Goal: Check status: Check status

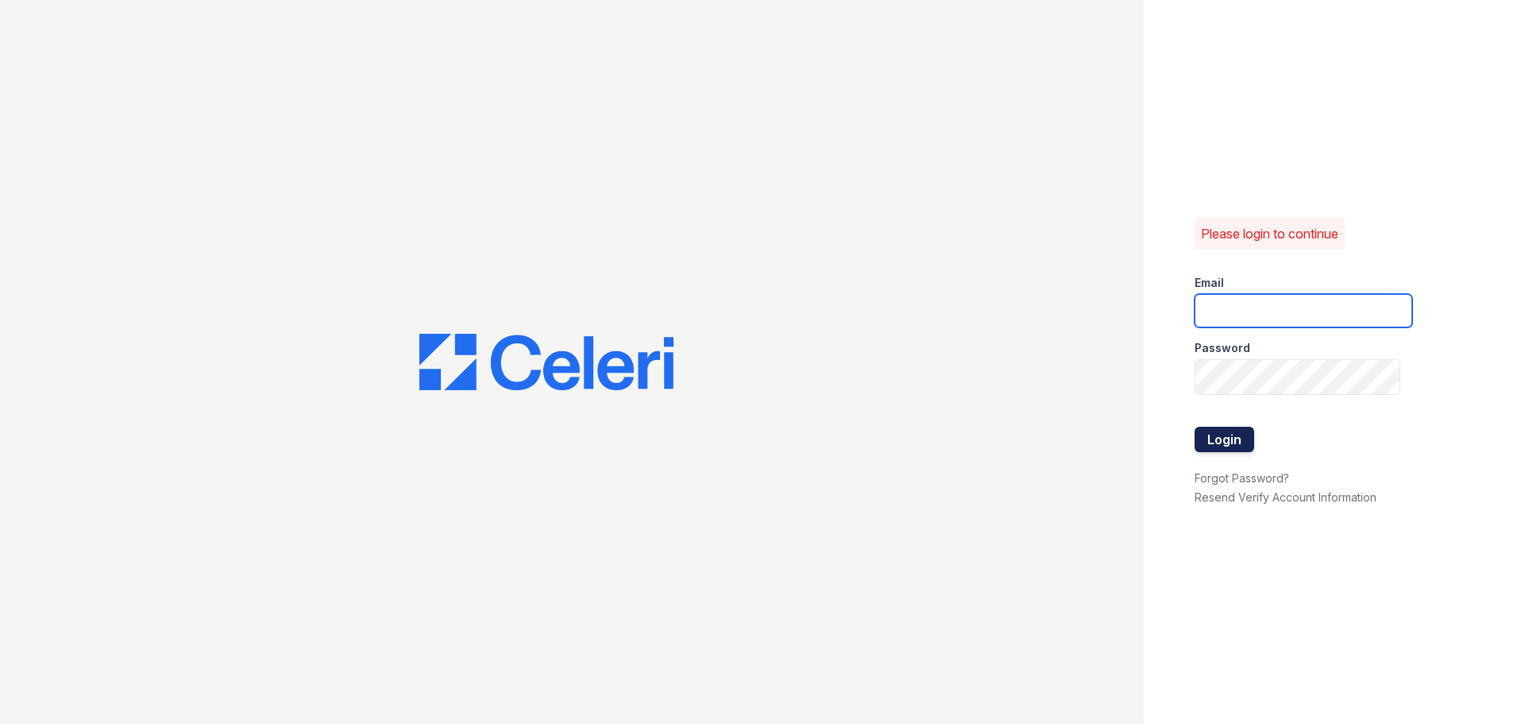
type input "spuga@trinity-pm.com"
click at [1244, 431] on button "Login" at bounding box center [1225, 439] width 60 height 25
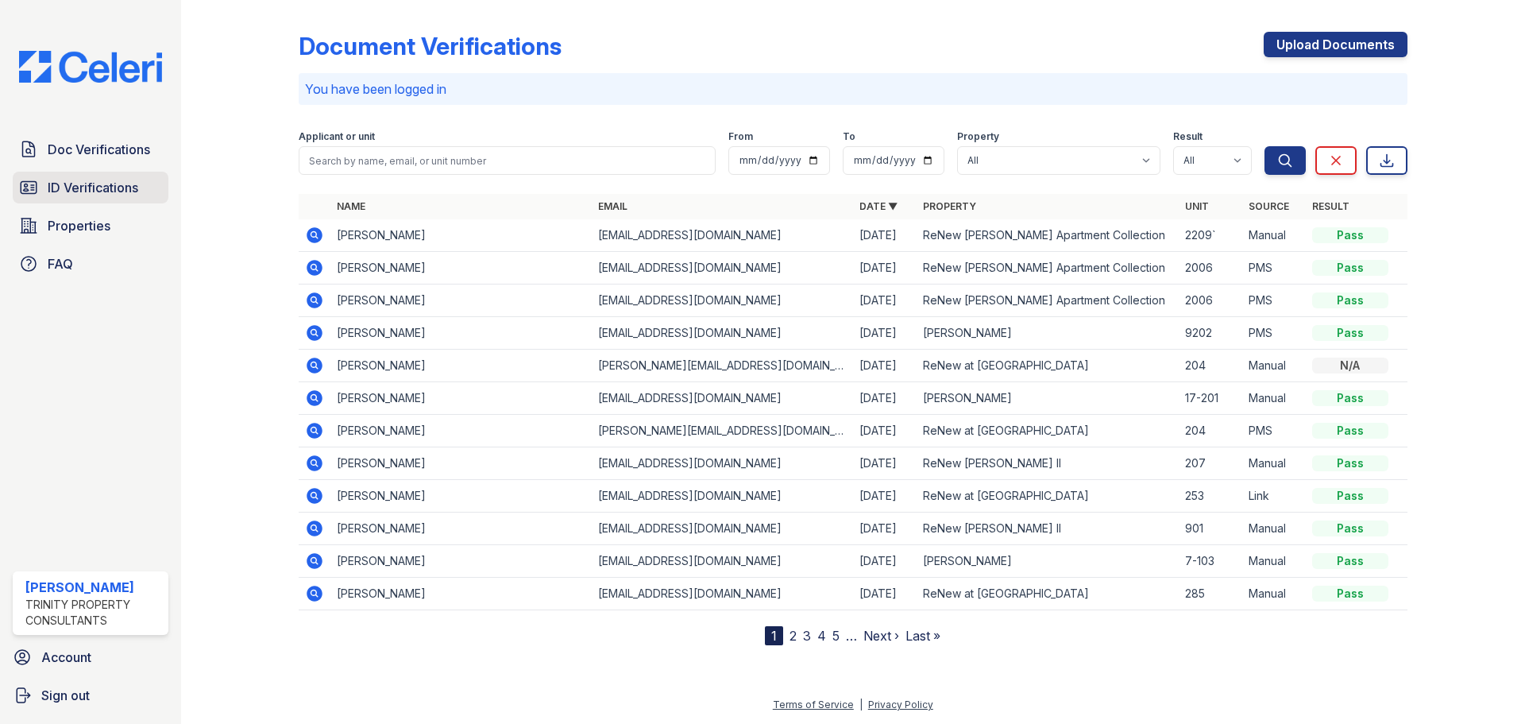
click at [109, 197] on span "ID Verifications" at bounding box center [93, 187] width 91 height 19
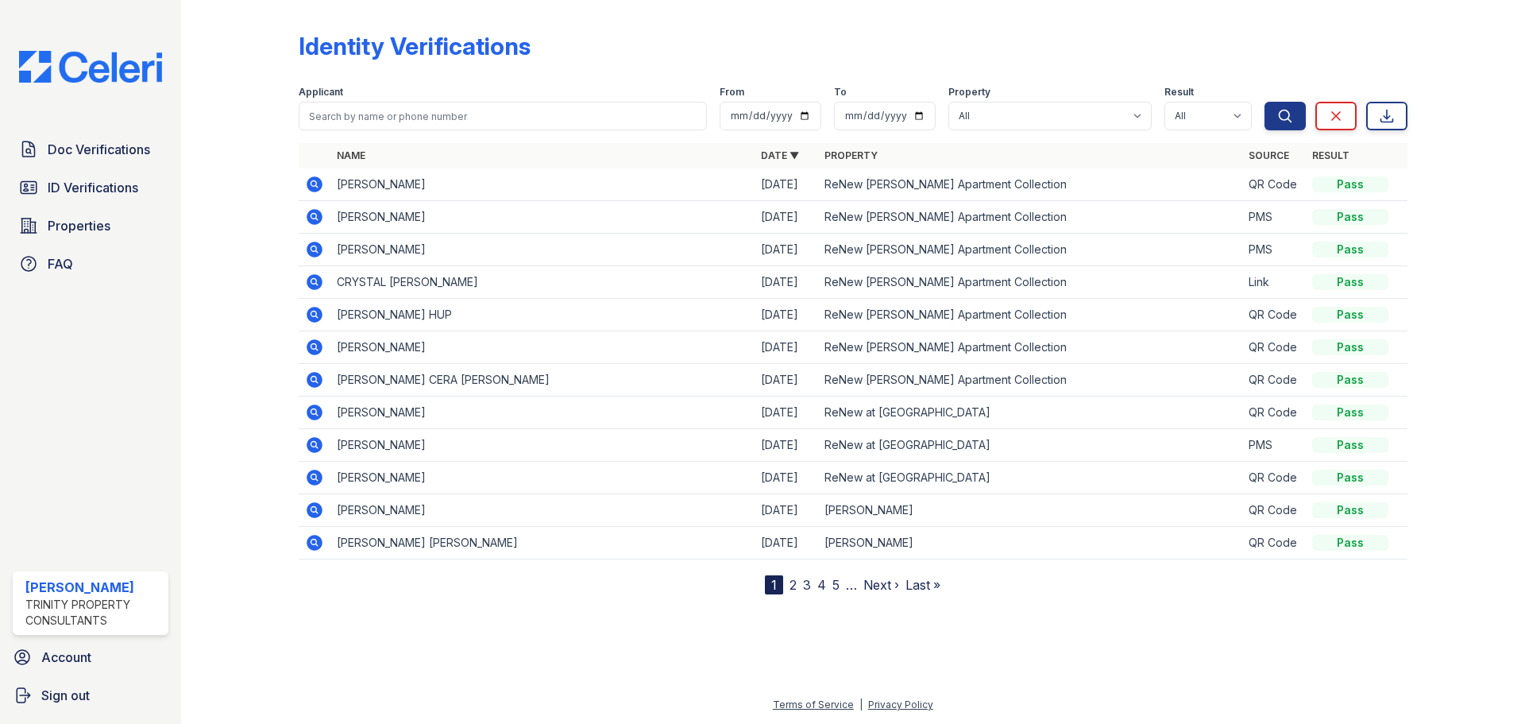
click at [103, 235] on span "Properties" at bounding box center [79, 225] width 63 height 19
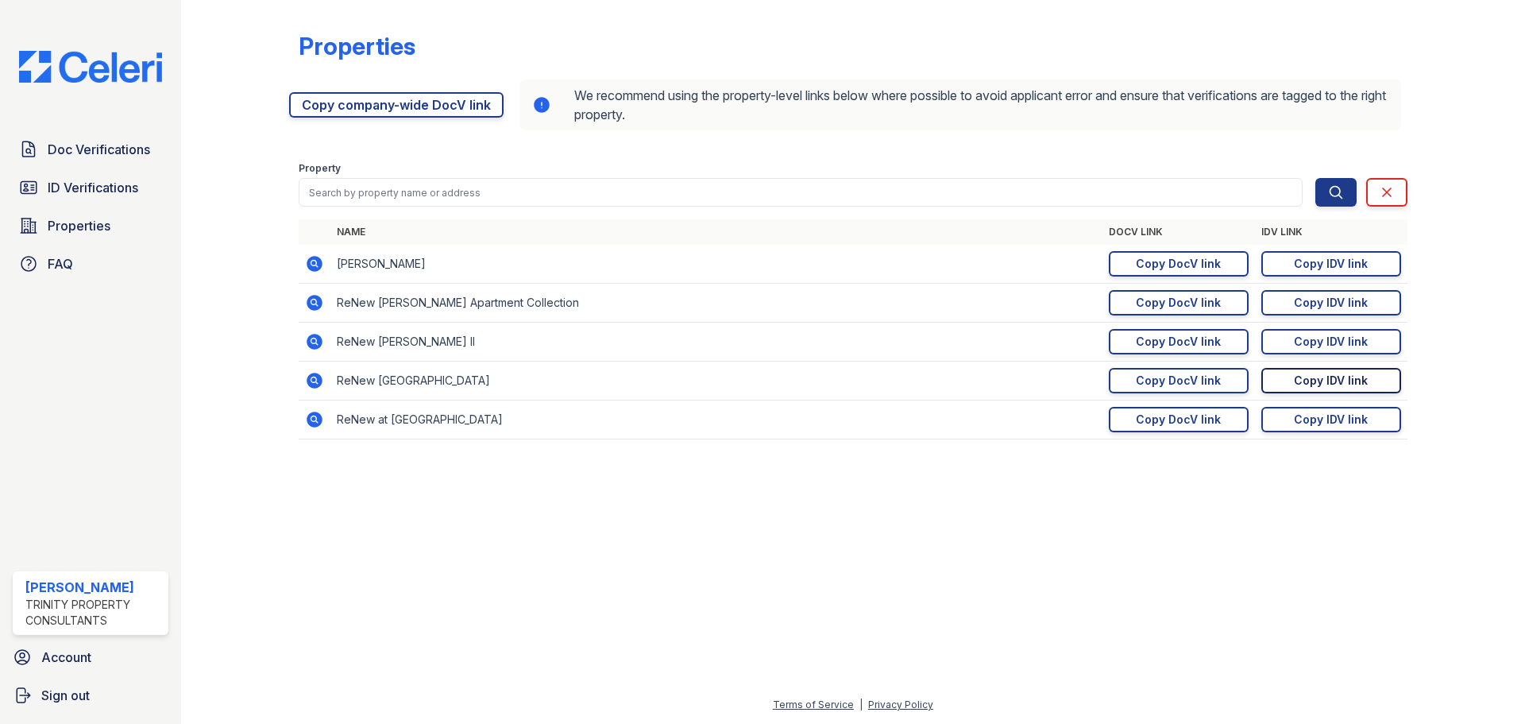
click at [1282, 393] on link "Copy IDV link Copy link" at bounding box center [1332, 380] width 140 height 25
click at [64, 195] on span "ID Verifications" at bounding box center [93, 187] width 91 height 19
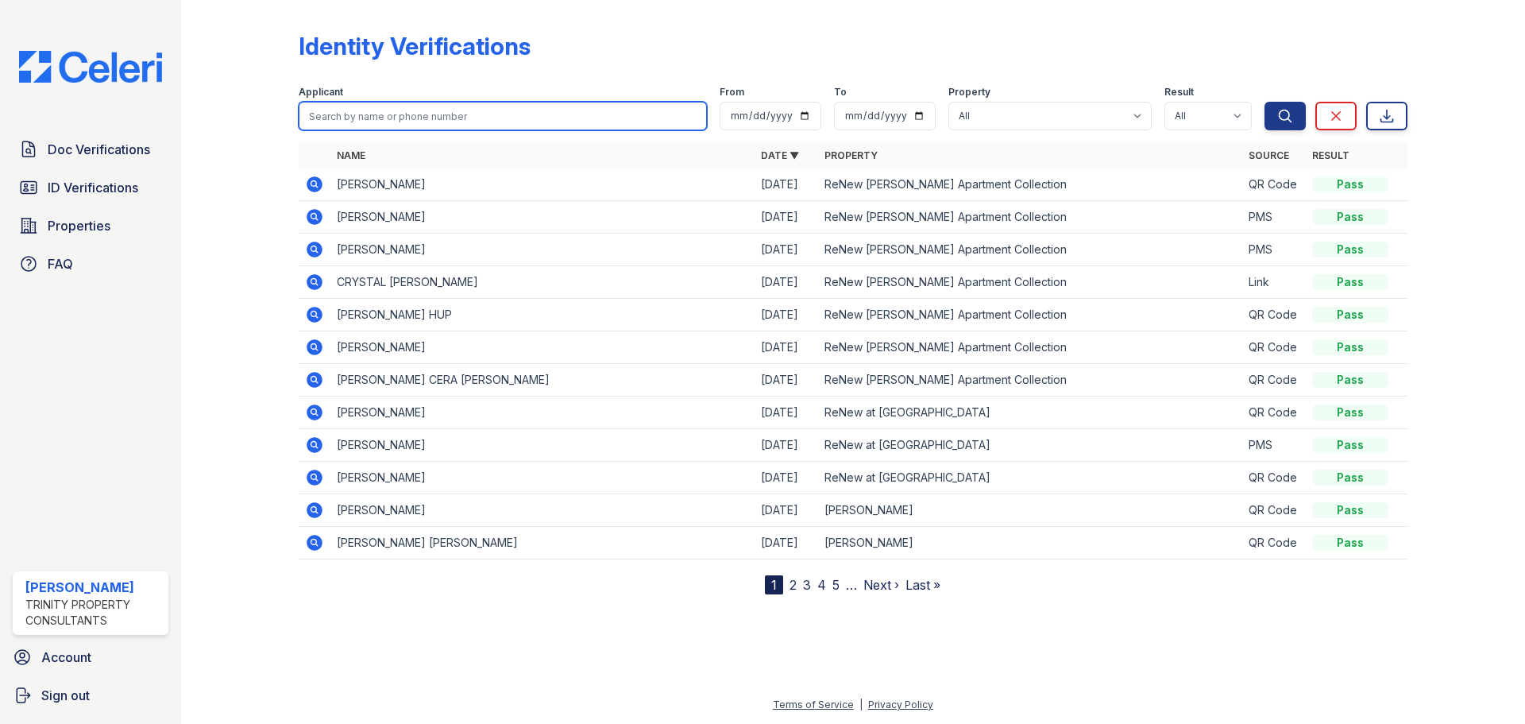
click at [532, 123] on input "search" at bounding box center [503, 116] width 408 height 29
type input "landon"
click at [1265, 102] on button "Search" at bounding box center [1285, 116] width 41 height 29
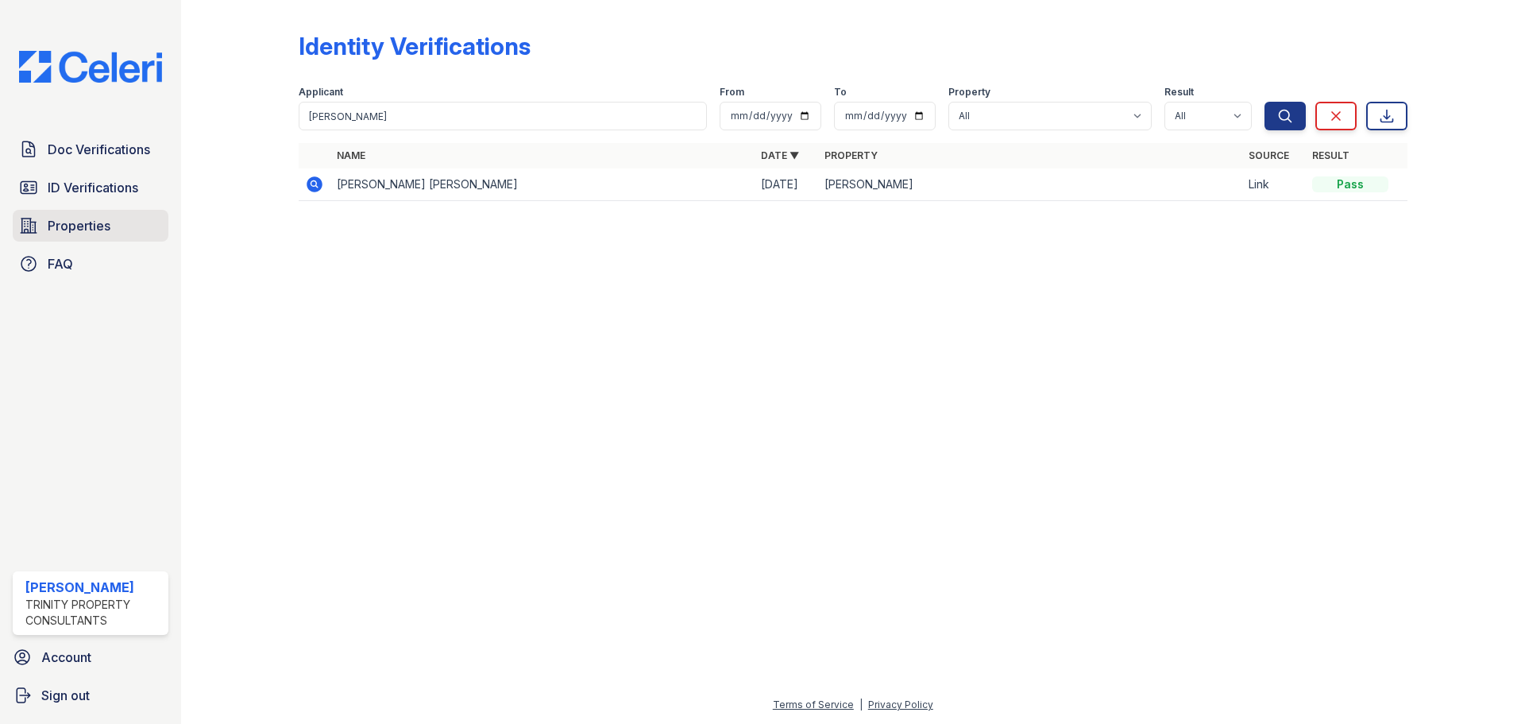
click at [101, 235] on span "Properties" at bounding box center [79, 225] width 63 height 19
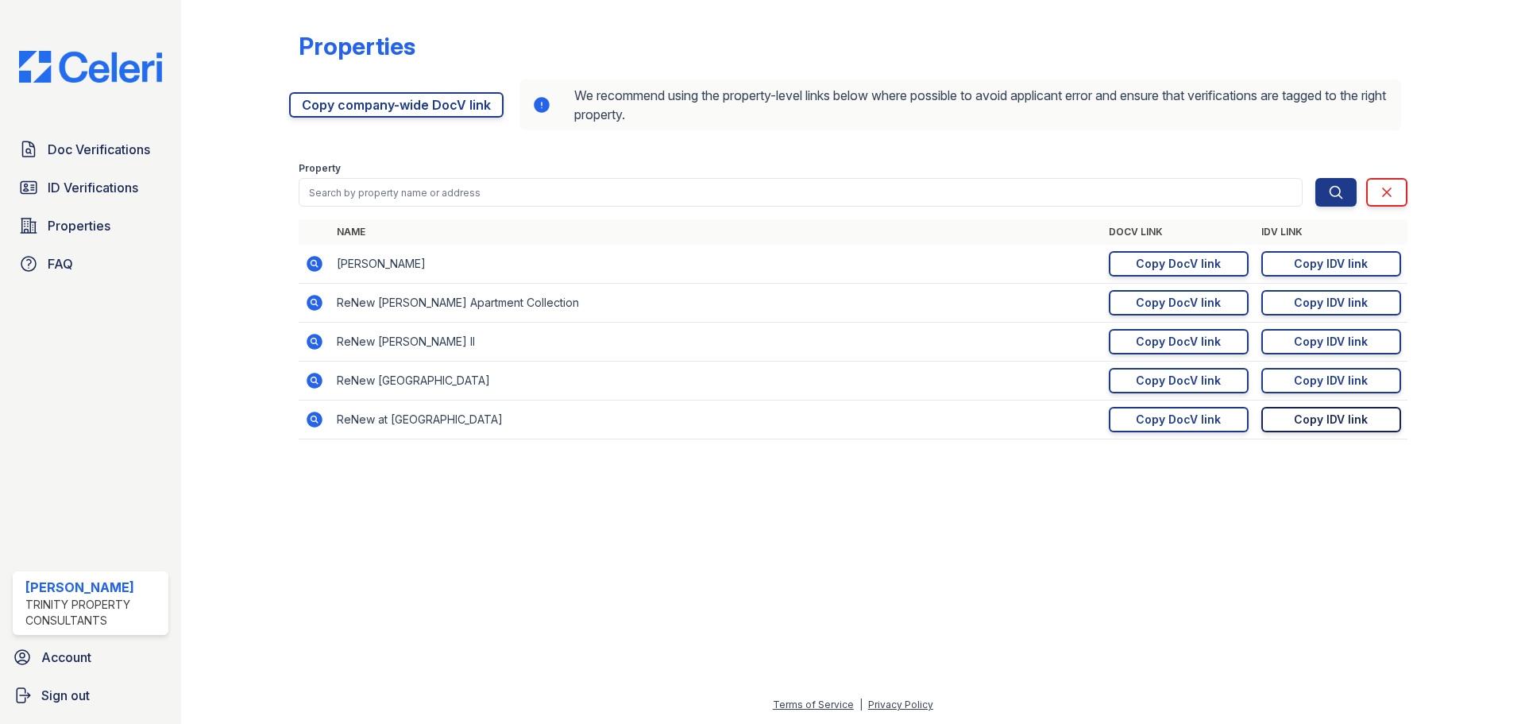
click at [1314, 427] on div "Copy IDV link" at bounding box center [1331, 420] width 74 height 16
click at [1296, 427] on div "Copy IDV link" at bounding box center [1331, 420] width 74 height 16
click at [30, 157] on icon at bounding box center [28, 149] width 19 height 19
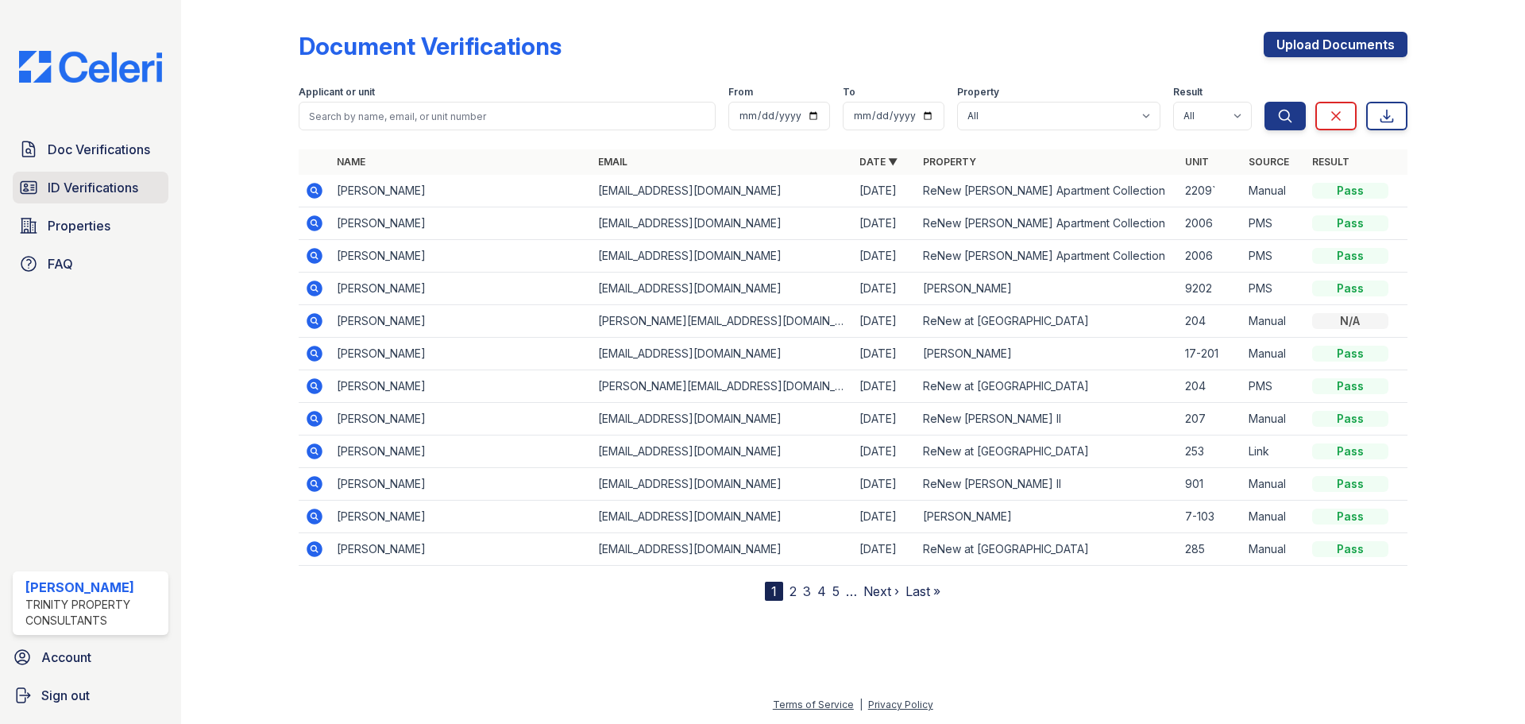
click at [97, 197] on span "ID Verifications" at bounding box center [93, 187] width 91 height 19
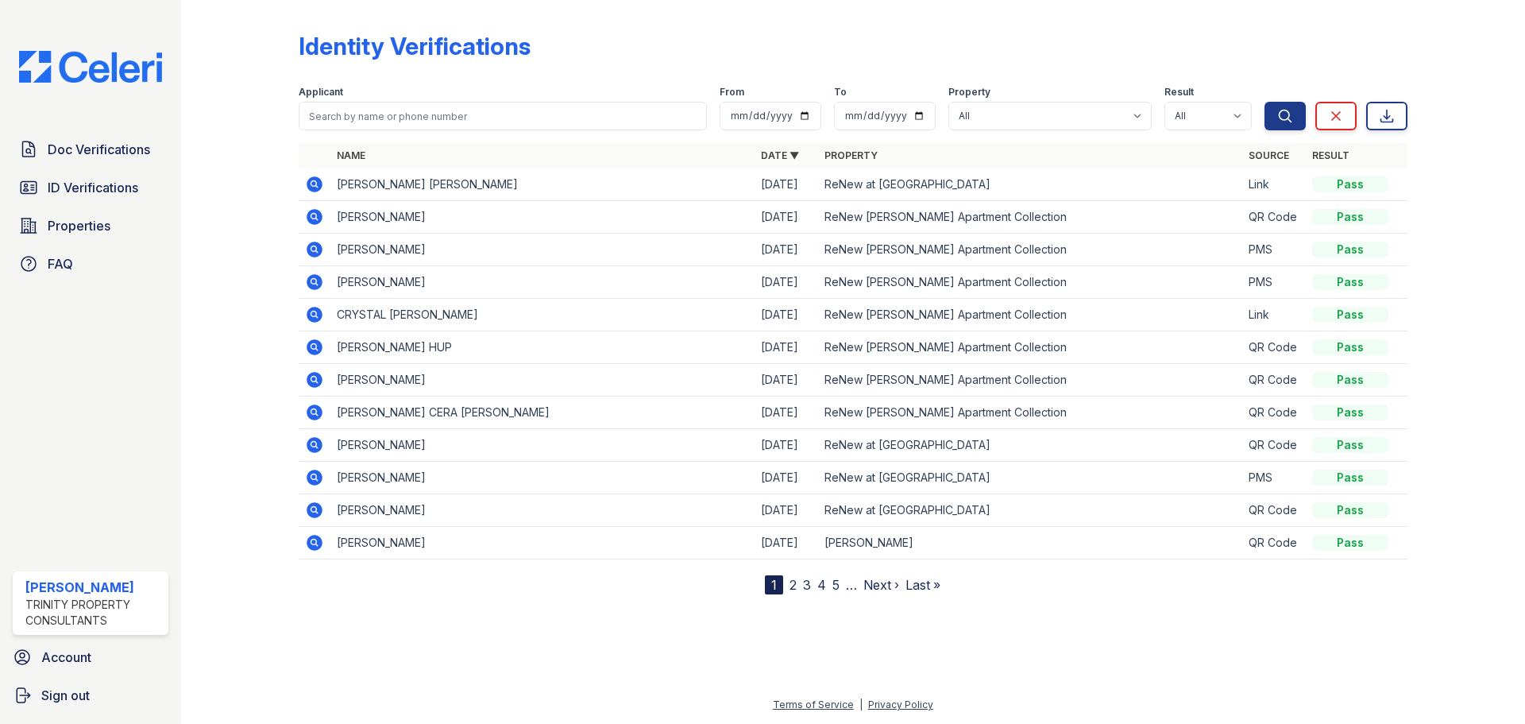
click at [324, 187] on icon at bounding box center [314, 184] width 19 height 19
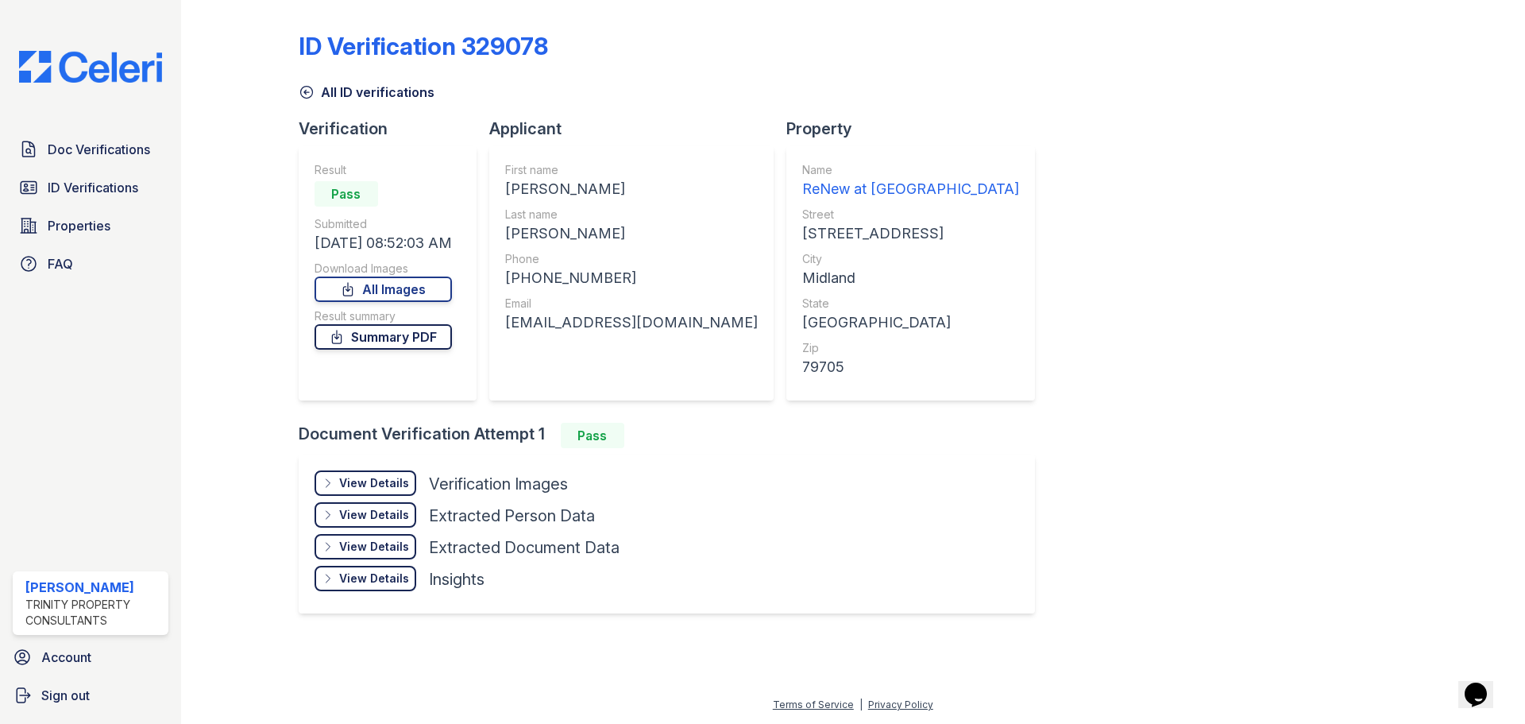
click at [400, 350] on link "Summary PDF" at bounding box center [383, 336] width 137 height 25
click at [390, 491] on div "View Details" at bounding box center [374, 483] width 70 height 16
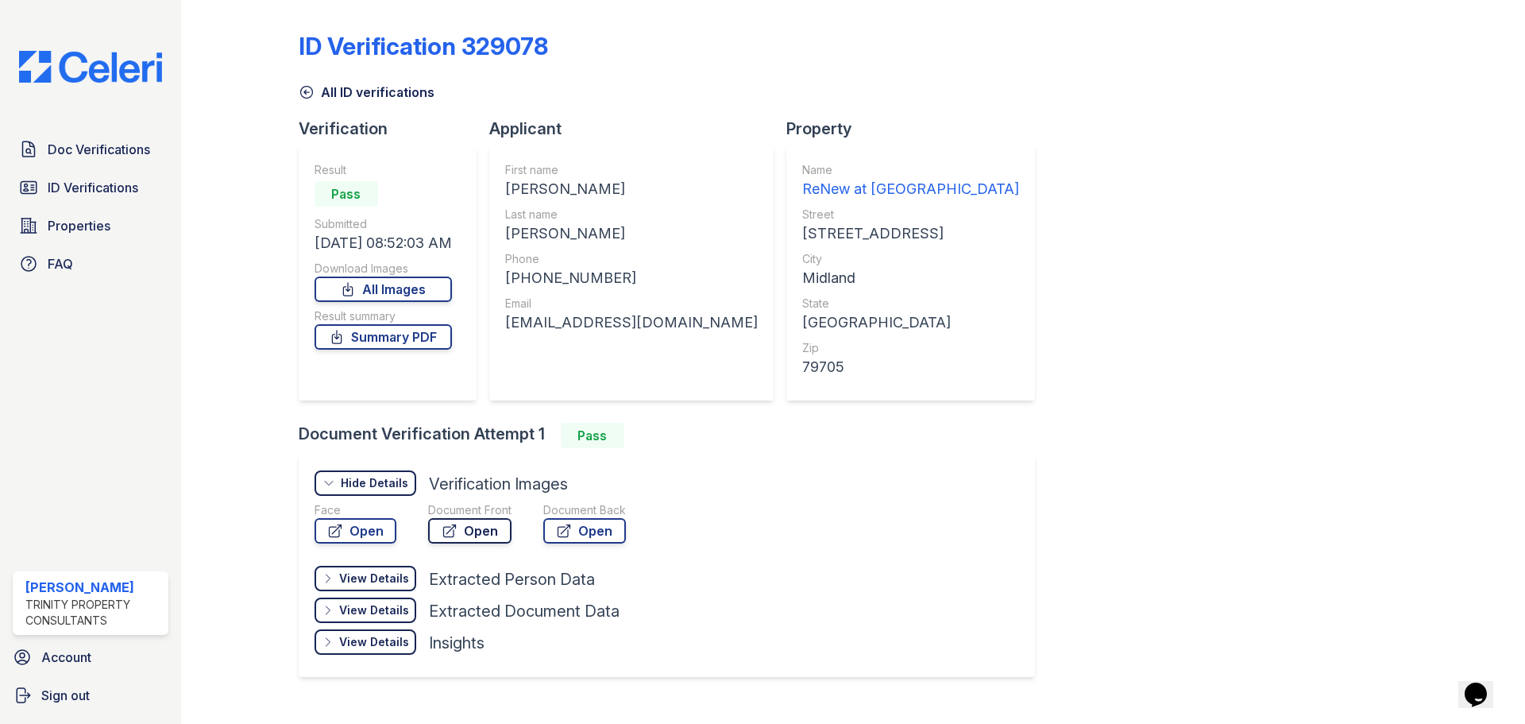
click at [493, 543] on link "Open" at bounding box center [469, 530] width 83 height 25
click at [395, 543] on link "Open" at bounding box center [356, 530] width 82 height 25
click at [312, 99] on icon at bounding box center [306, 93] width 12 height 12
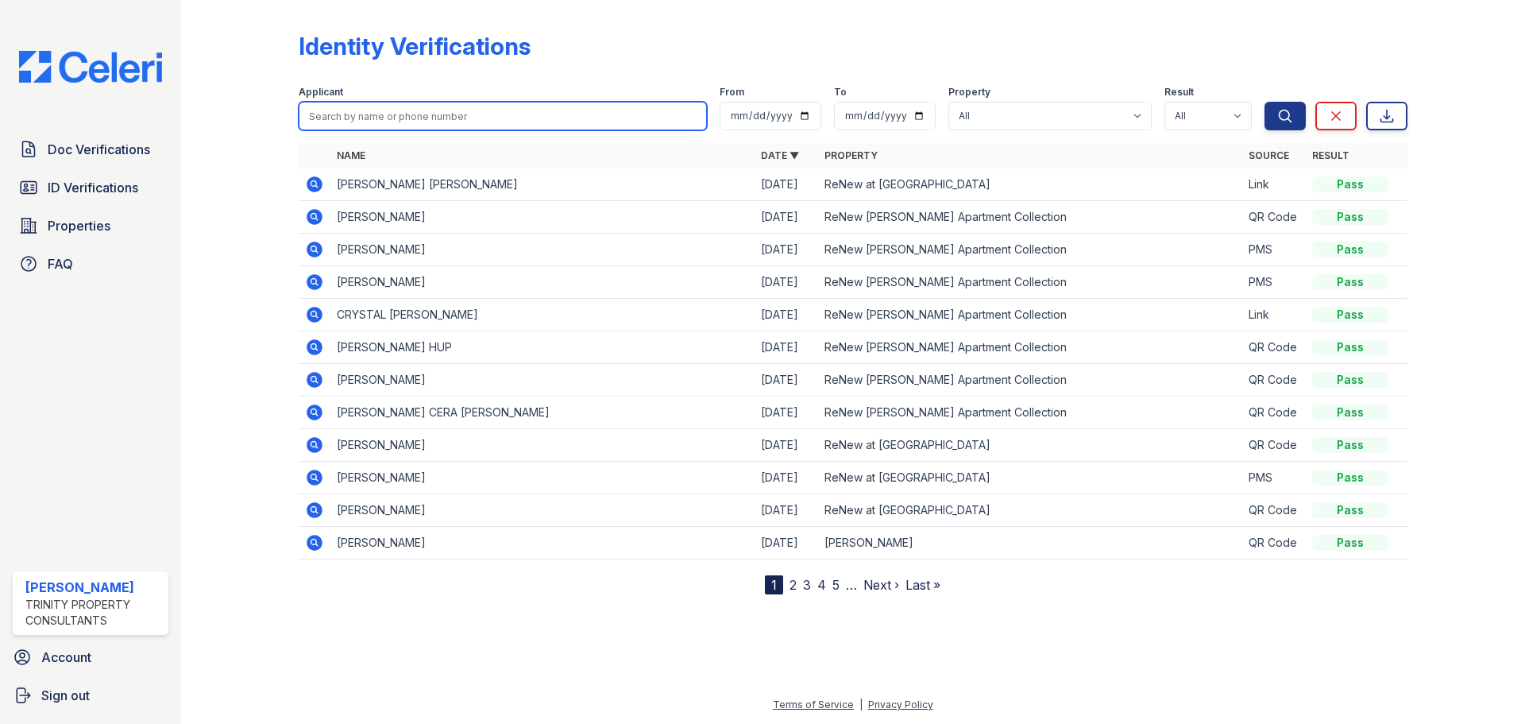
click at [435, 130] on input "search" at bounding box center [503, 116] width 408 height 29
type input "patricia"
click at [1265, 102] on button "Search" at bounding box center [1285, 116] width 41 height 29
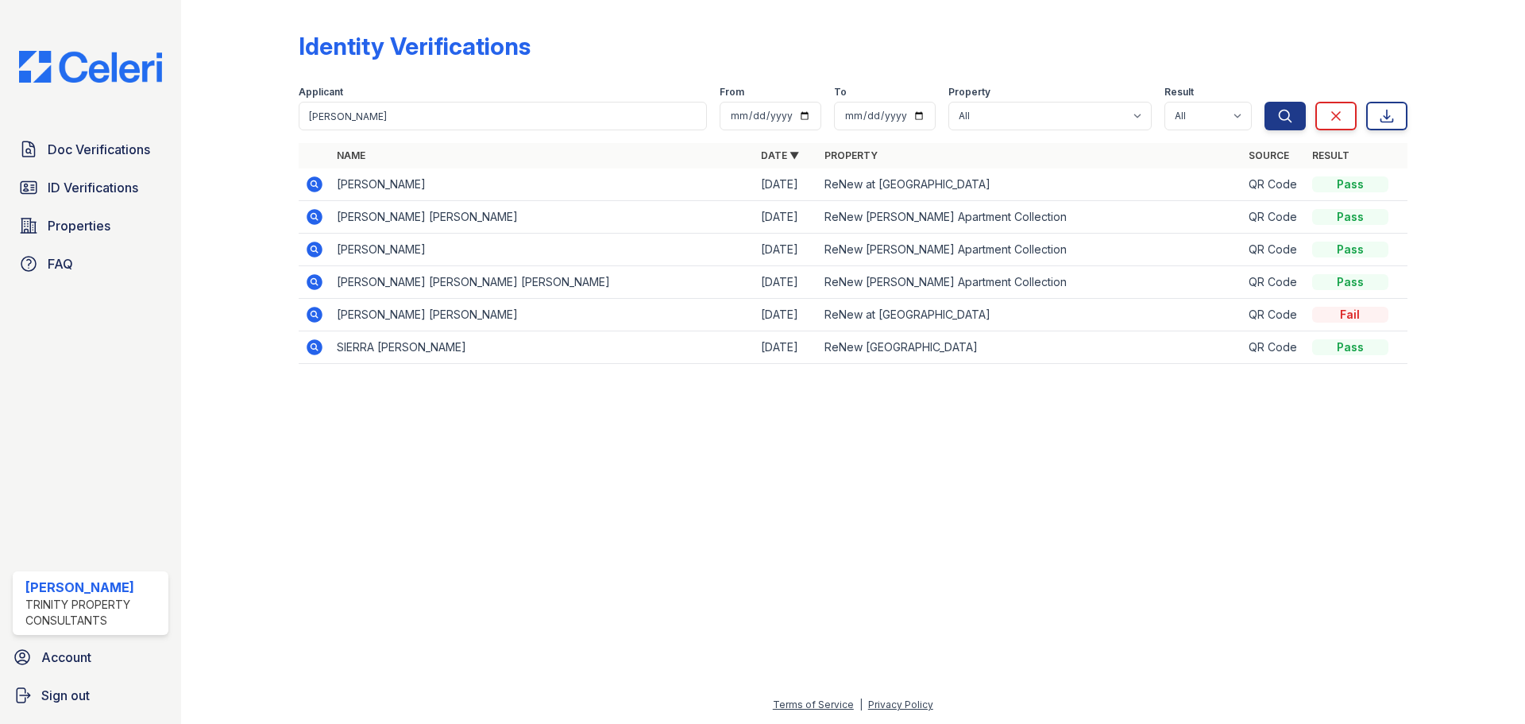
click at [315, 185] on icon at bounding box center [313, 183] width 4 height 4
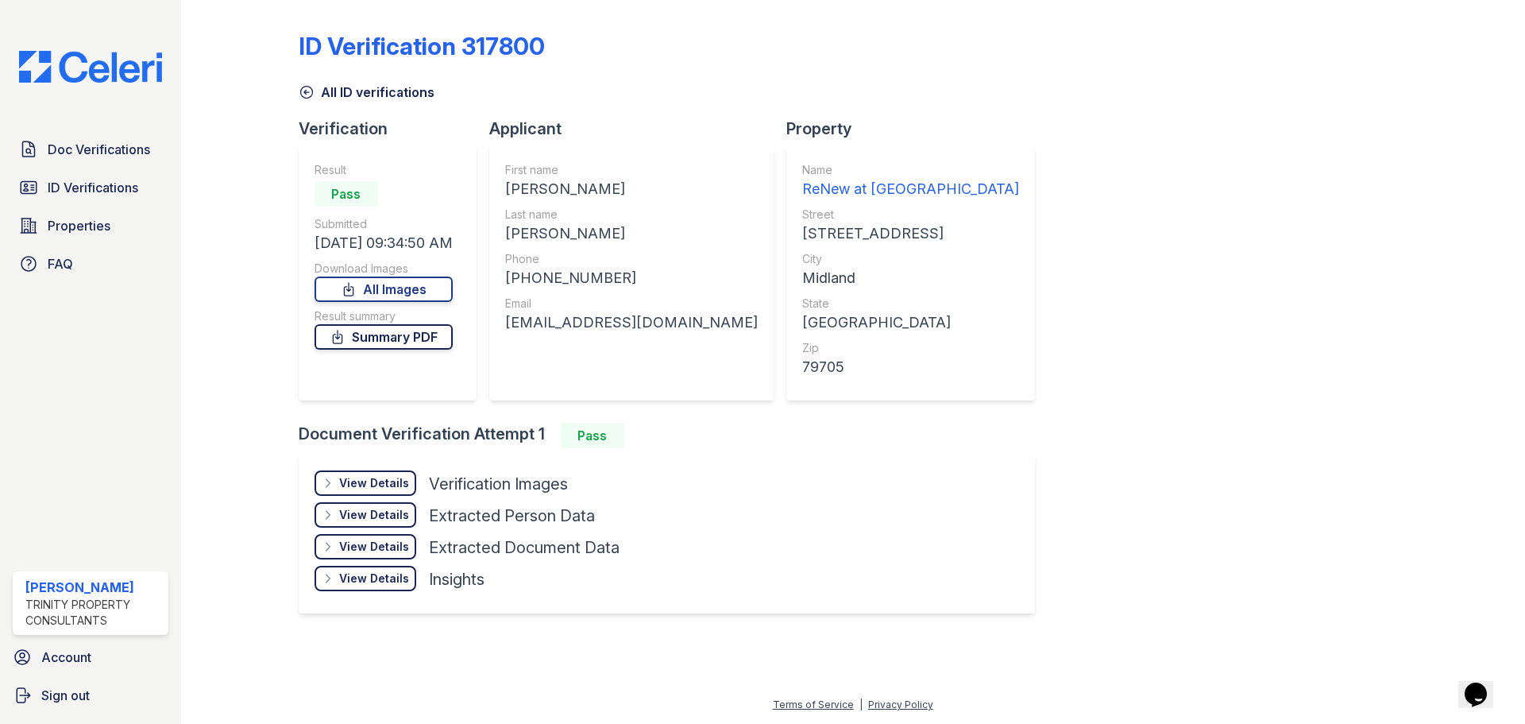
click at [399, 350] on link "Summary PDF" at bounding box center [384, 336] width 138 height 25
click at [405, 491] on div "View Details" at bounding box center [374, 483] width 70 height 16
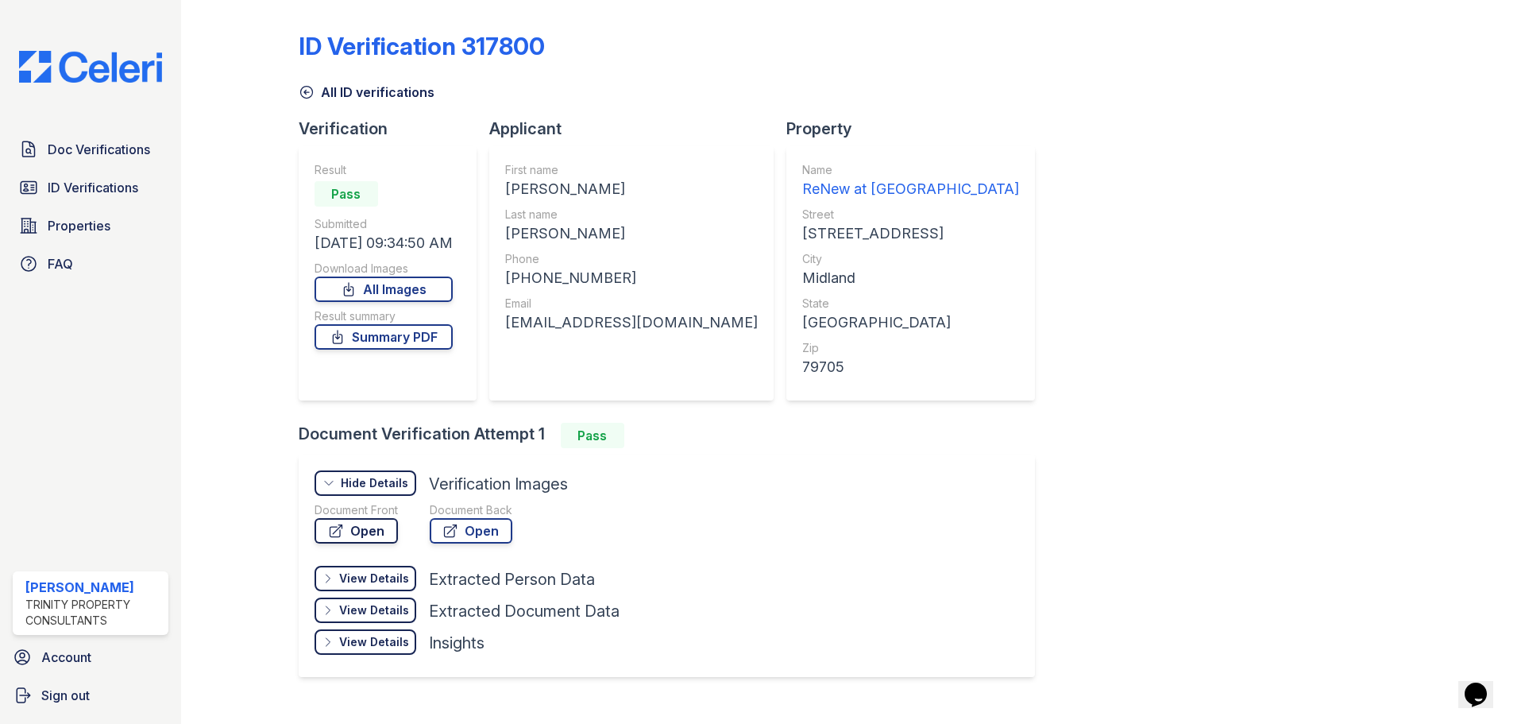
click at [398, 543] on link "Open" at bounding box center [356, 530] width 83 height 25
click at [132, 157] on span "Doc Verifications" at bounding box center [99, 149] width 102 height 19
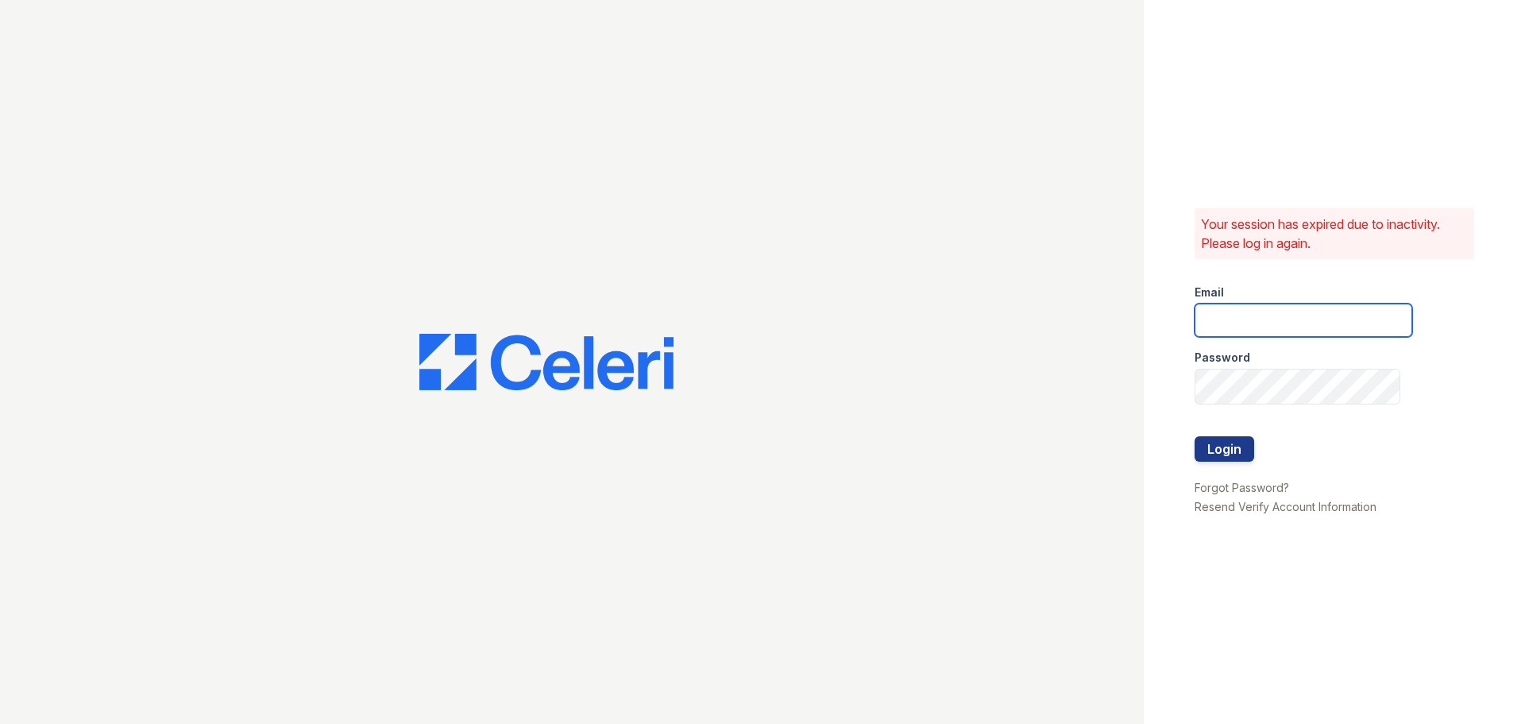
type input "[EMAIL_ADDRESS][DOMAIN_NAME]"
click at [1208, 444] on button "Login" at bounding box center [1225, 448] width 60 height 25
